Goal: Task Accomplishment & Management: Use online tool/utility

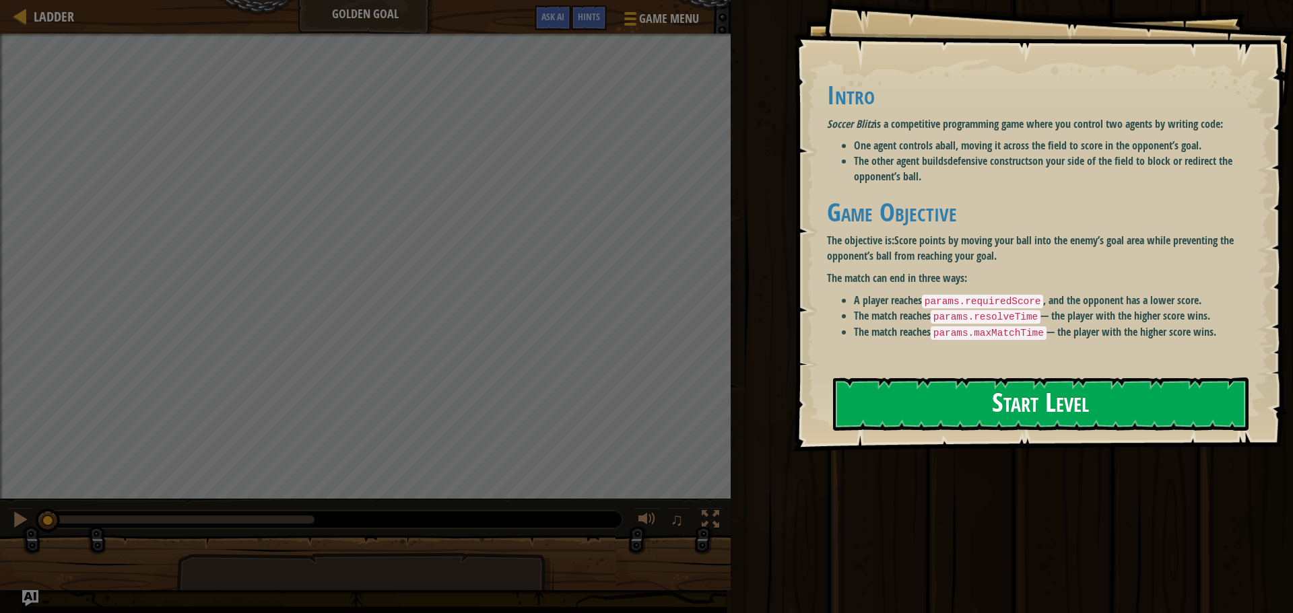
click at [874, 378] on button "Start Level" at bounding box center [1041, 404] width 416 height 53
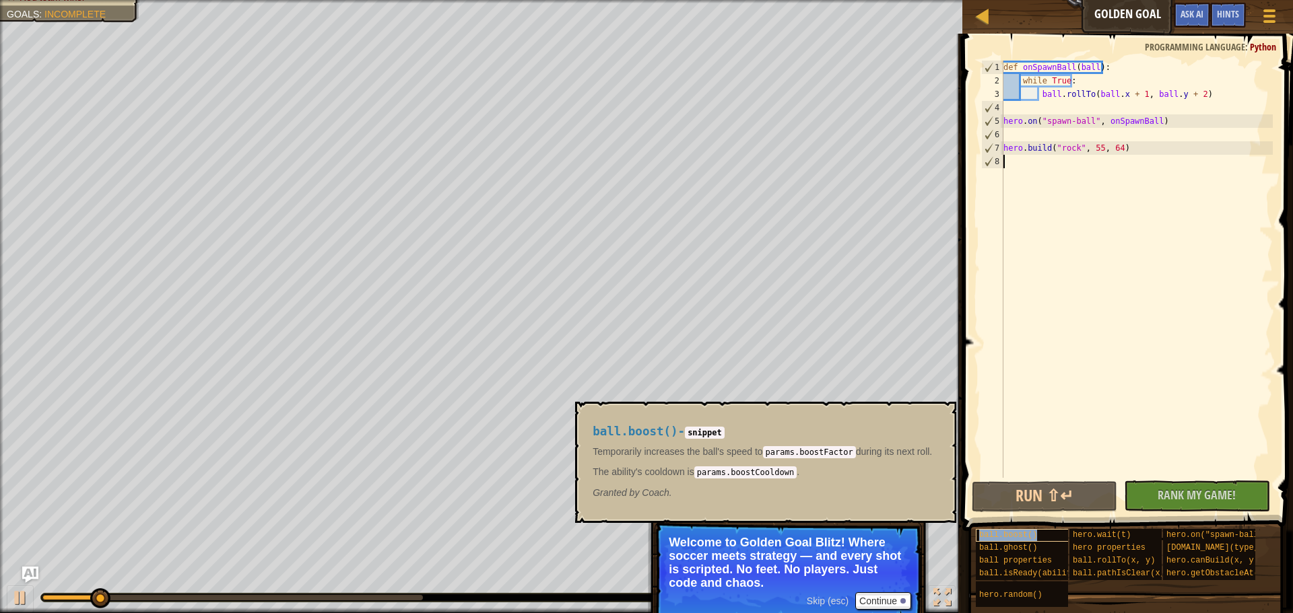
click at [1036, 539] on div "ball.boost()" at bounding box center [1040, 535] width 129 height 13
click at [897, 605] on button "Continue" at bounding box center [883, 602] width 56 height 18
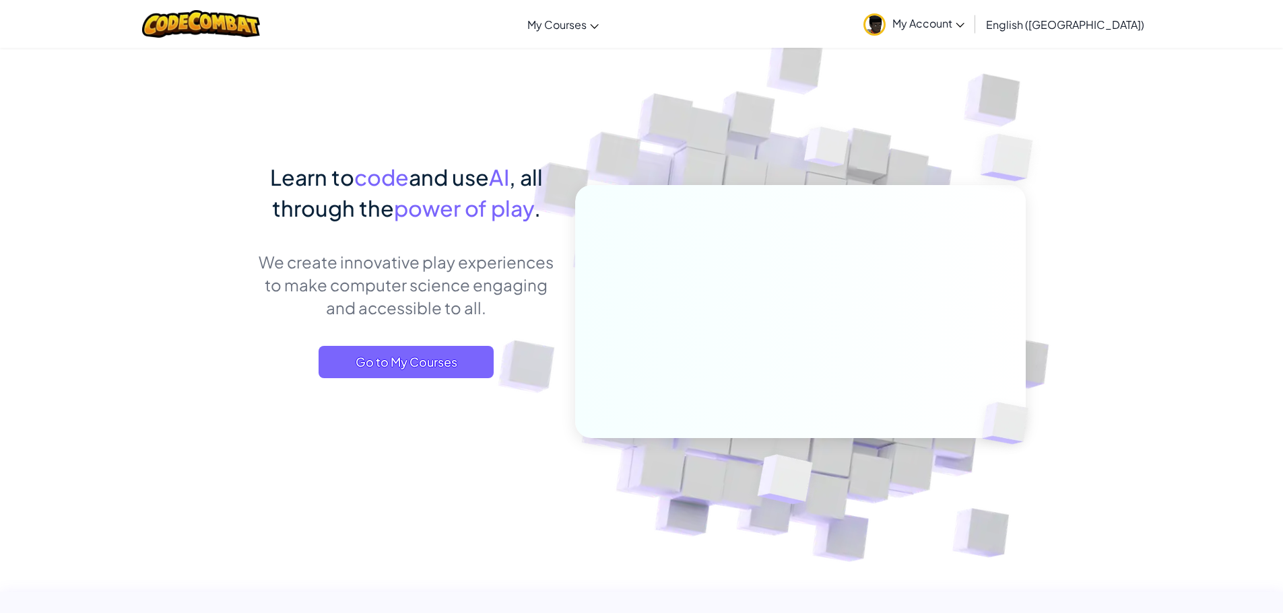
click at [1030, 46] on div "Toggle navigation My Courses CodeCombat Classroom Ozaria Classroom AI League Es…" at bounding box center [642, 24] width 1290 height 48
click at [964, 28] on span "My Account" at bounding box center [928, 23] width 72 height 14
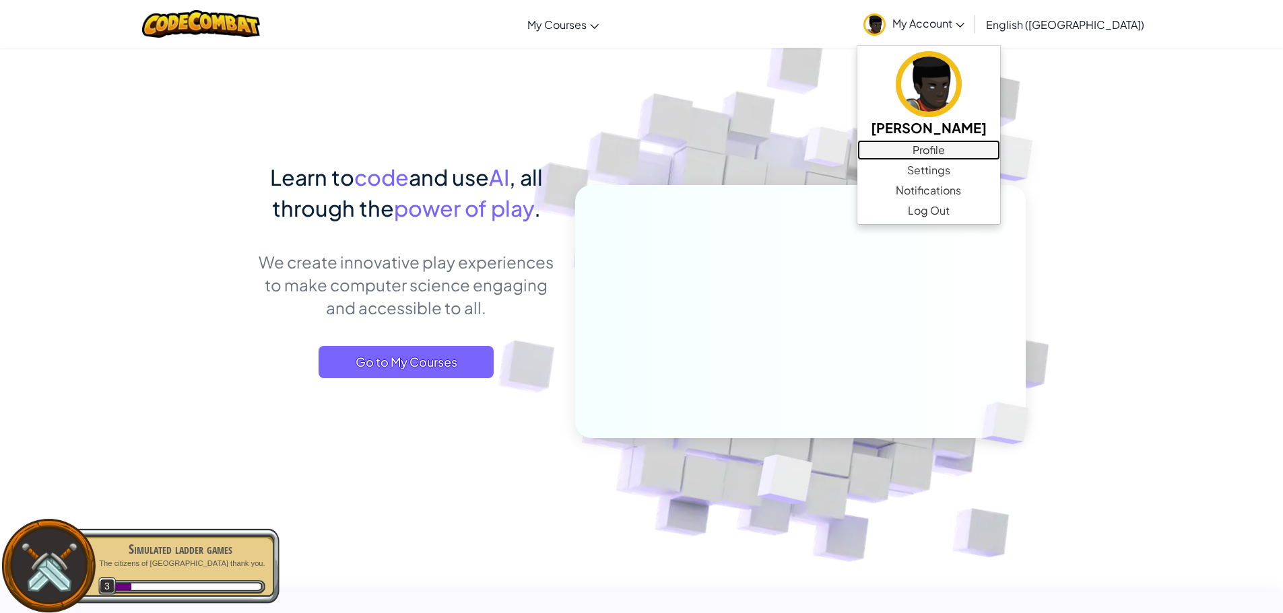
click at [1000, 150] on link "Profile" at bounding box center [928, 150] width 143 height 20
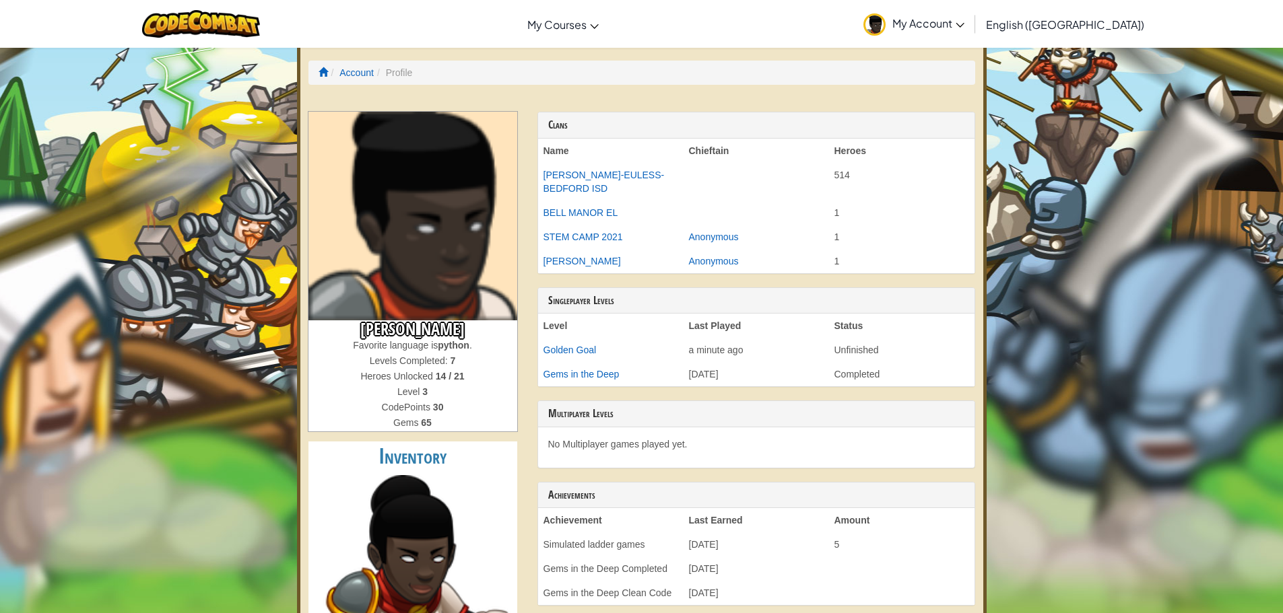
click at [329, 72] on li "Account" at bounding box center [351, 72] width 46 height 13
click at [322, 74] on span at bounding box center [323, 71] width 9 height 9
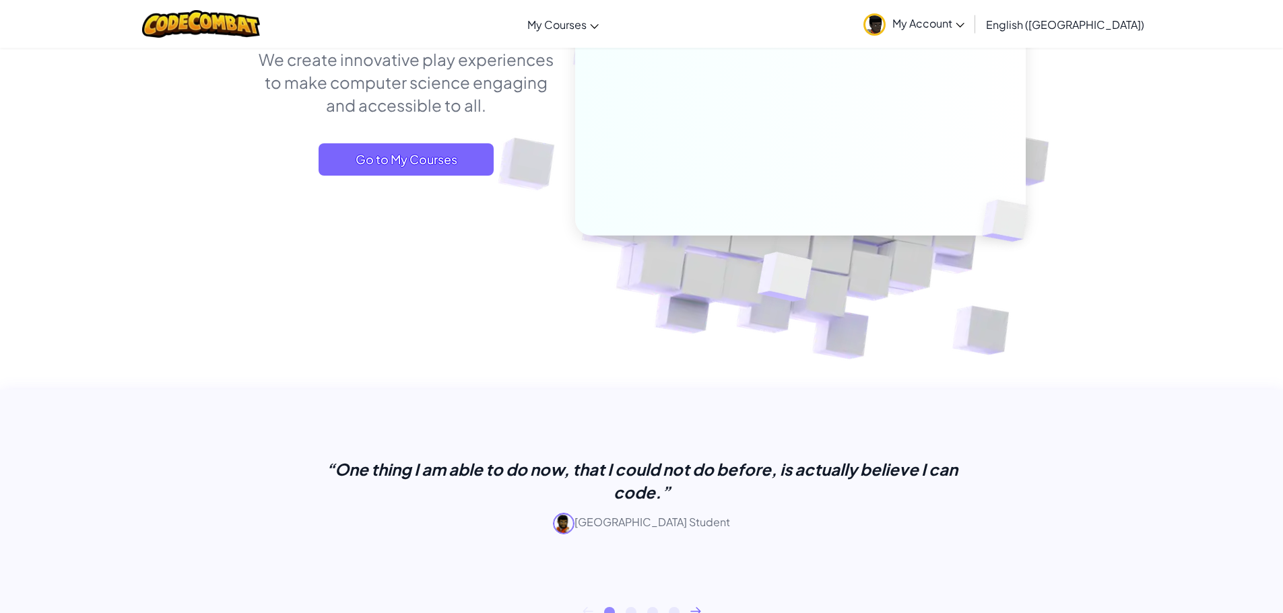
scroll to position [202, 0]
click at [415, 149] on span "Go to My Courses" at bounding box center [406, 160] width 175 height 32
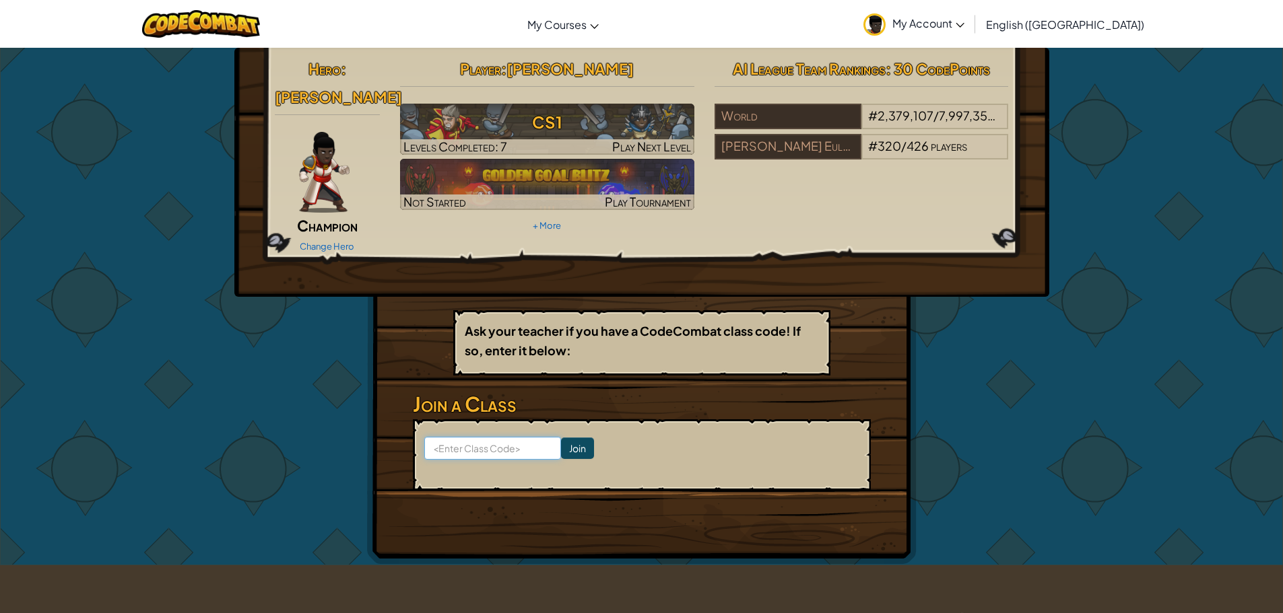
click at [528, 437] on input at bounding box center [492, 448] width 137 height 23
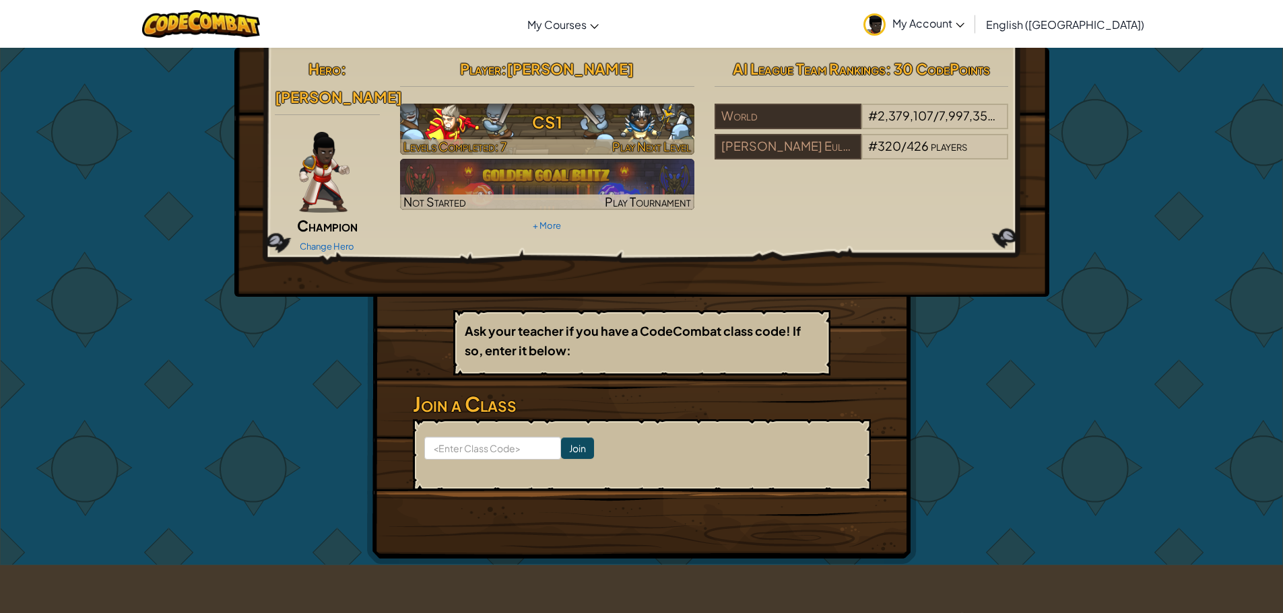
click at [453, 121] on h3 "CS1" at bounding box center [547, 122] width 294 height 30
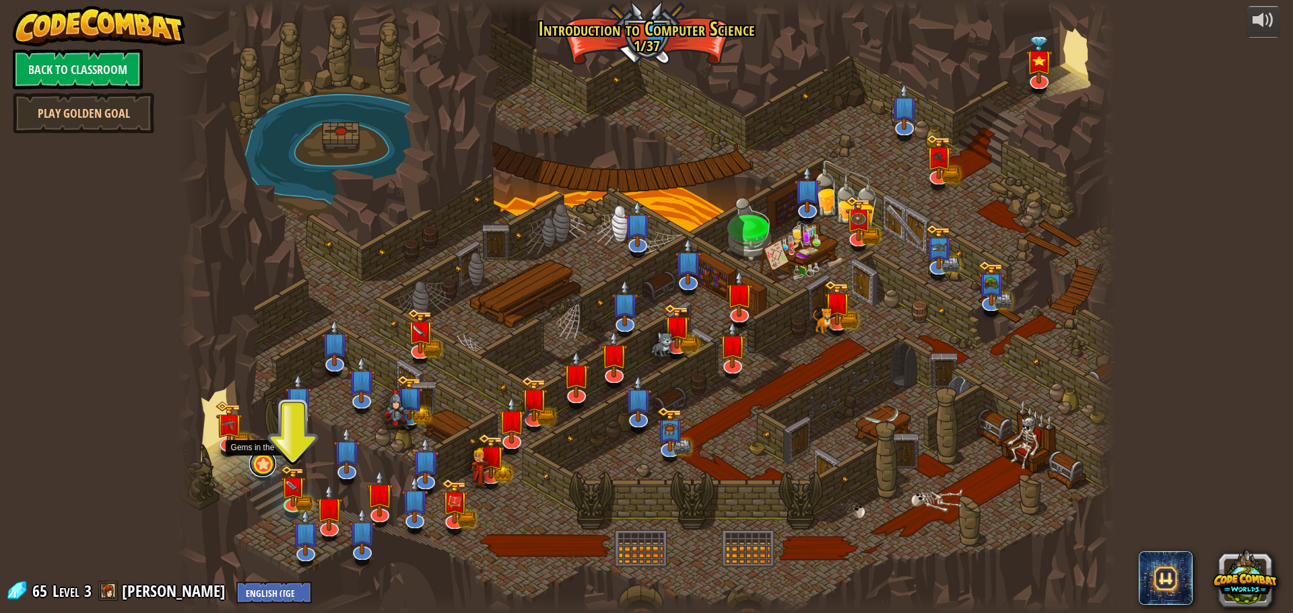
click at [261, 468] on link at bounding box center [262, 464] width 27 height 27
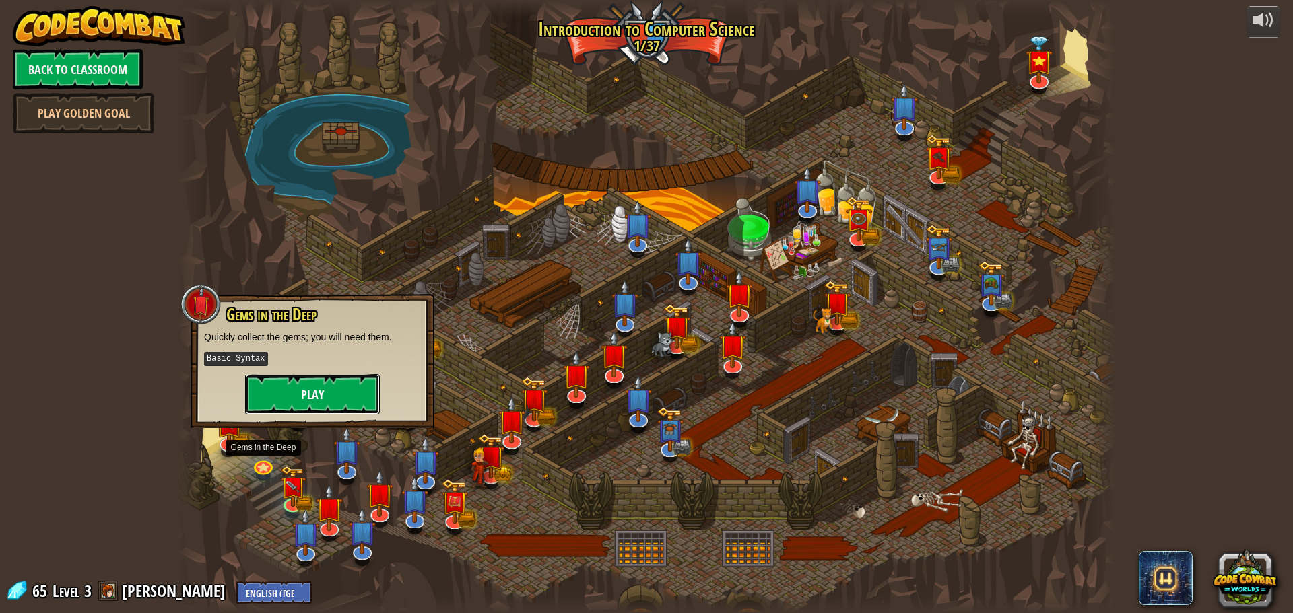
click at [302, 387] on button "Play" at bounding box center [312, 394] width 135 height 40
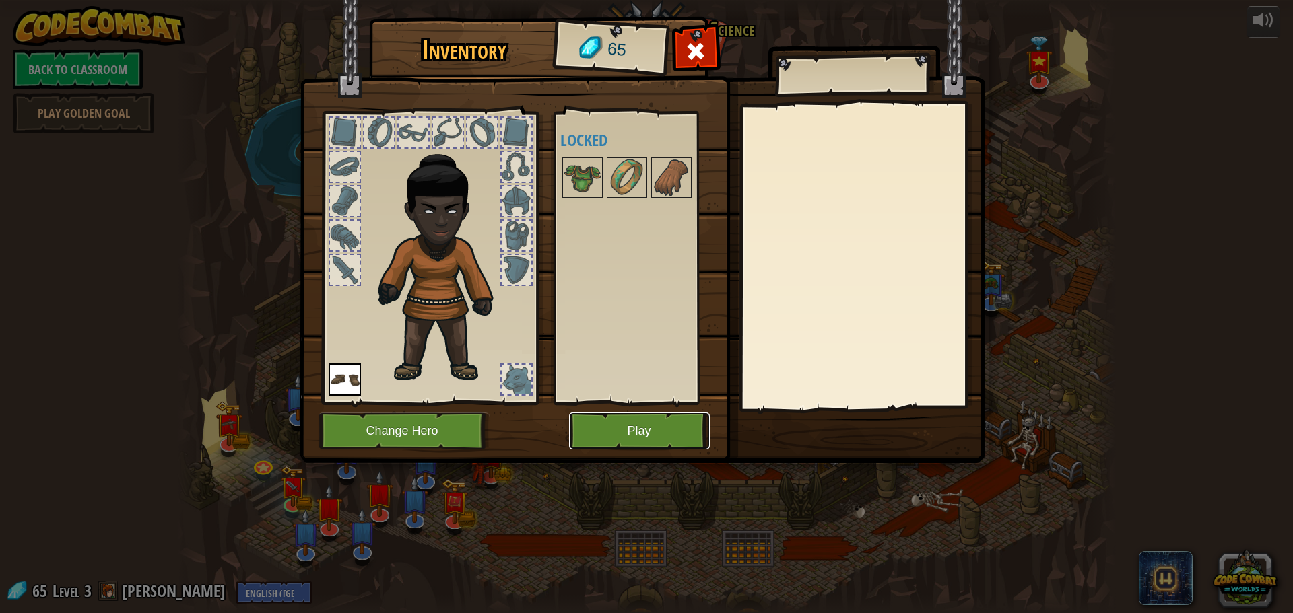
click at [599, 428] on button "Play" at bounding box center [639, 431] width 141 height 37
